Goal: Information Seeking & Learning: Learn about a topic

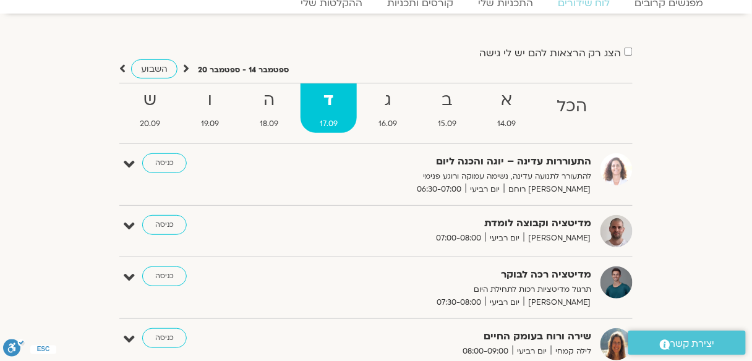
scroll to position [49, 0]
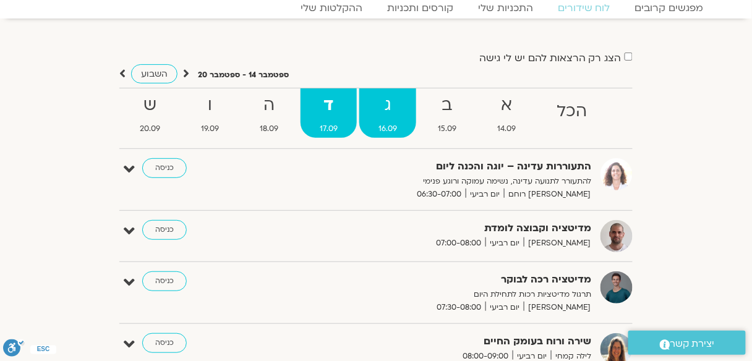
click at [386, 109] on strong "ג" at bounding box center [387, 105] width 57 height 28
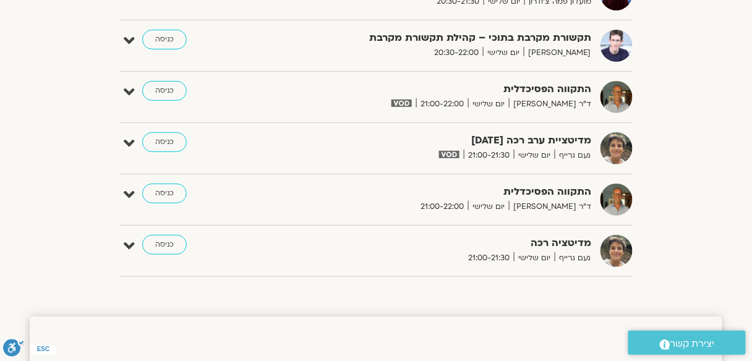
scroll to position [1236, 0]
click at [160, 85] on link "כניסה" at bounding box center [164, 90] width 45 height 20
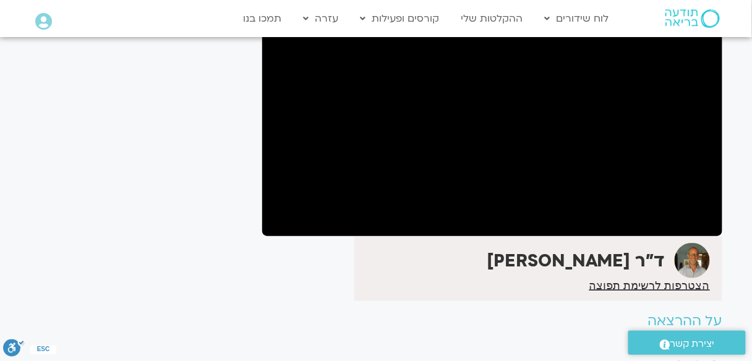
scroll to position [198, 0]
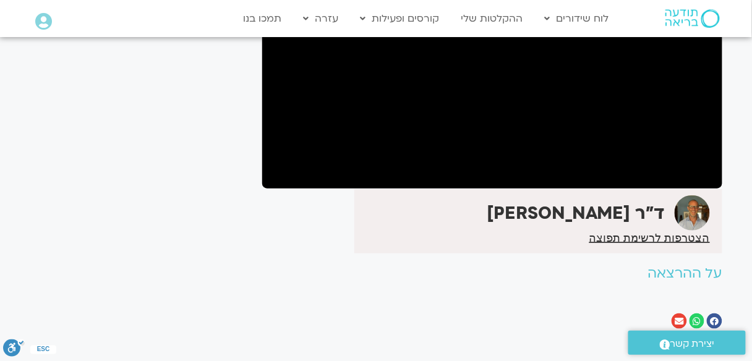
click at [306, 267] on h2 "על ההרצאה" at bounding box center [492, 273] width 460 height 15
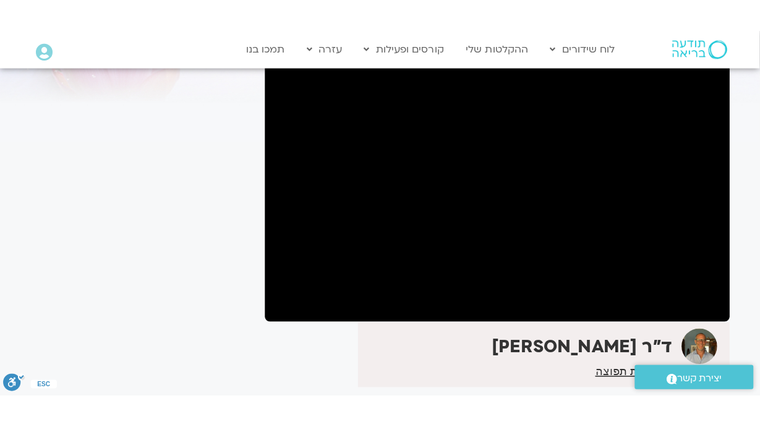
scroll to position [99, 0]
